Goal: Find specific page/section: Find specific page/section

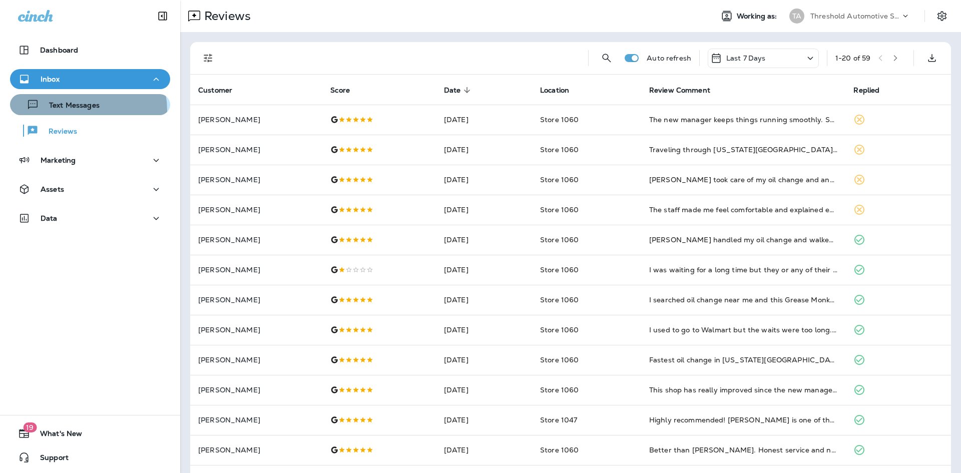
click at [81, 110] on p "Text Messages" at bounding box center [69, 106] width 61 height 10
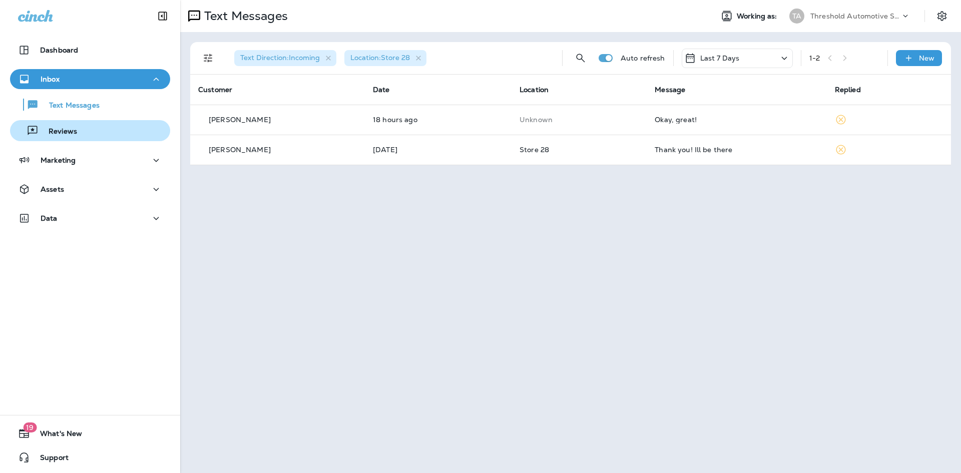
click at [76, 133] on p "Reviews" at bounding box center [58, 132] width 39 height 10
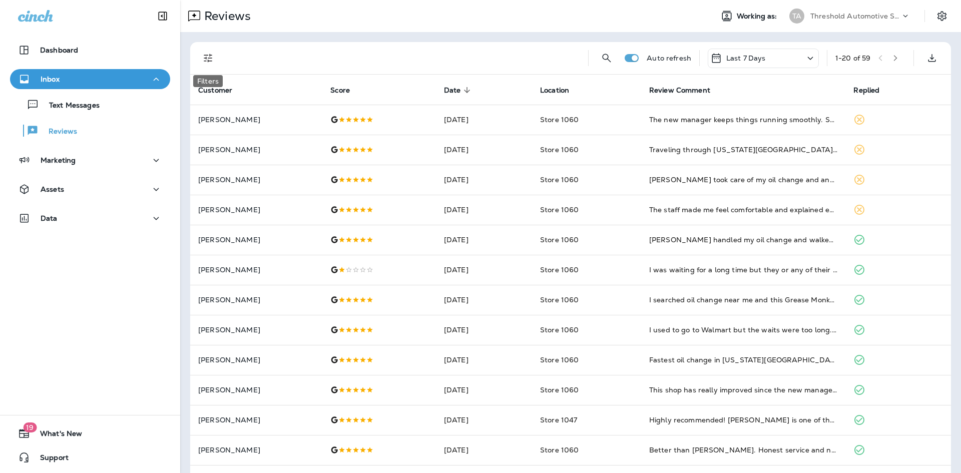
click at [215, 57] on button "Filters" at bounding box center [208, 58] width 20 height 20
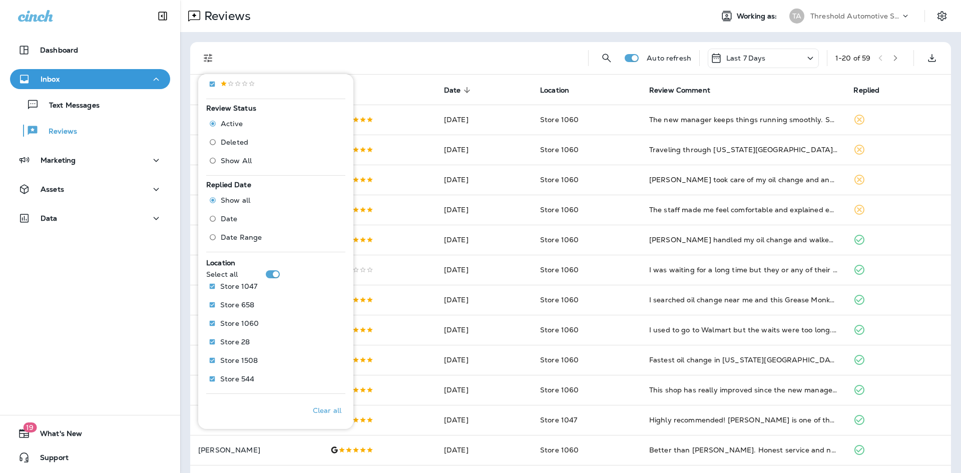
scroll to position [275, 0]
click at [322, 341] on p "Only" at bounding box center [325, 340] width 17 height 8
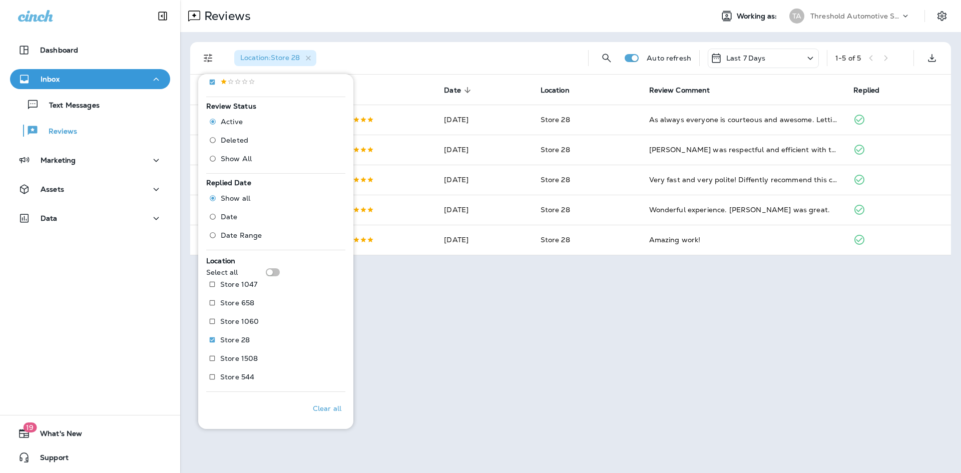
click at [504, 336] on div "Reviews Working as: TA Threshold Automotive Service dba Grease Monkey Location …" at bounding box center [570, 236] width 780 height 473
